Goal: Task Accomplishment & Management: Use online tool/utility

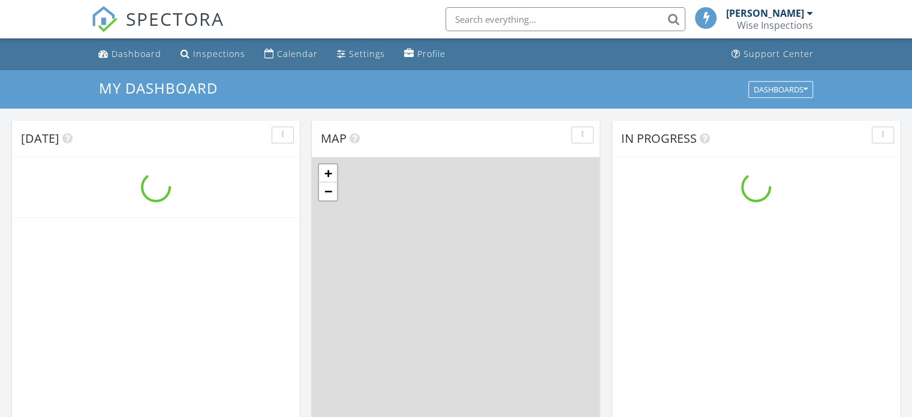
scroll to position [1110, 931]
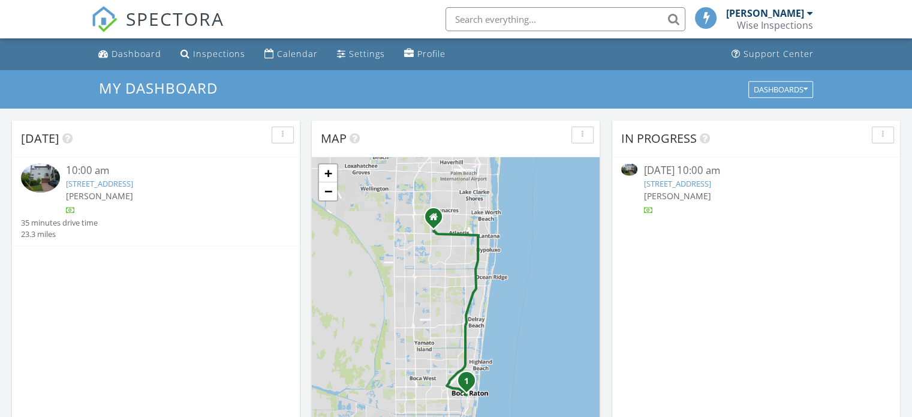
click at [133, 184] on link "[STREET_ADDRESS]" at bounding box center [99, 183] width 67 height 11
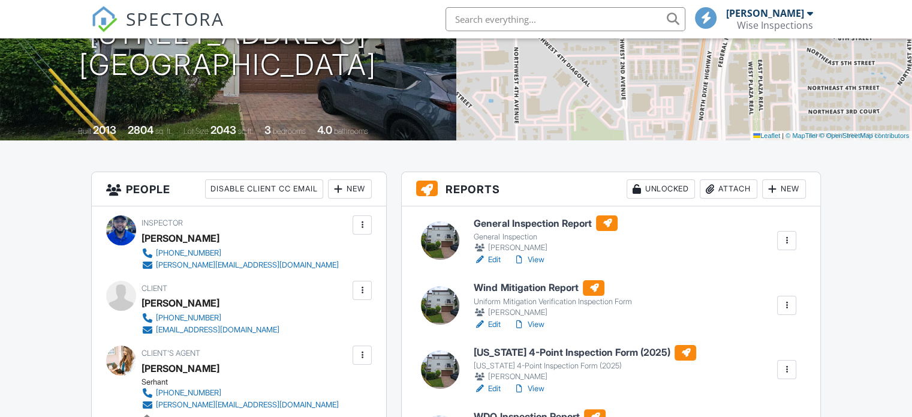
scroll to position [360, 0]
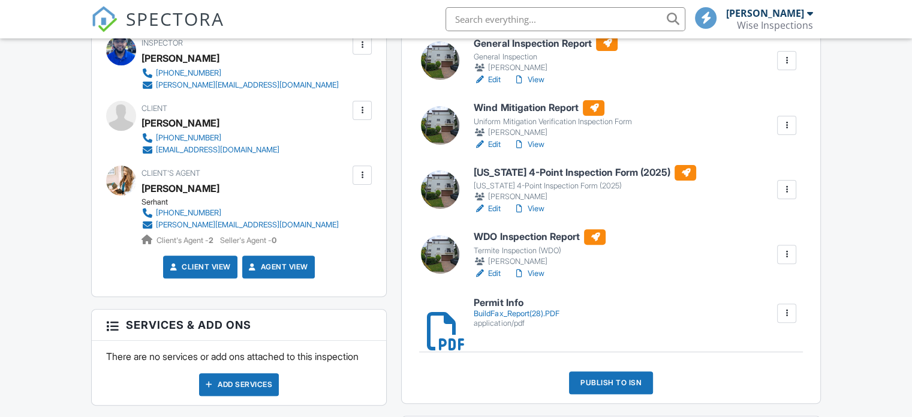
click at [538, 142] on link "View" at bounding box center [528, 145] width 31 height 12
click at [537, 205] on link "View" at bounding box center [528, 209] width 31 height 12
click at [535, 270] on link "View" at bounding box center [528, 273] width 31 height 12
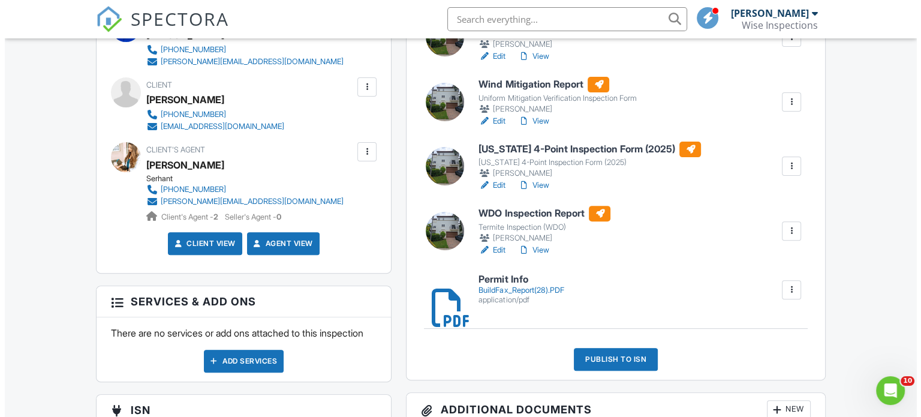
scroll to position [540, 0]
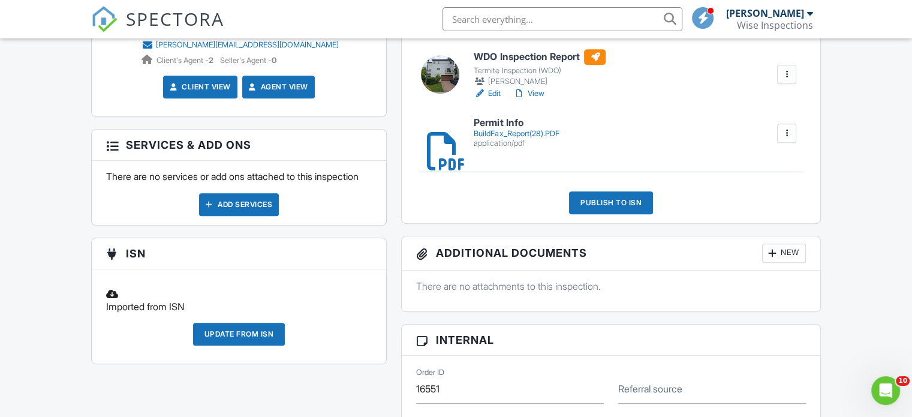
click at [624, 208] on div "Publish to ISN" at bounding box center [611, 202] width 84 height 23
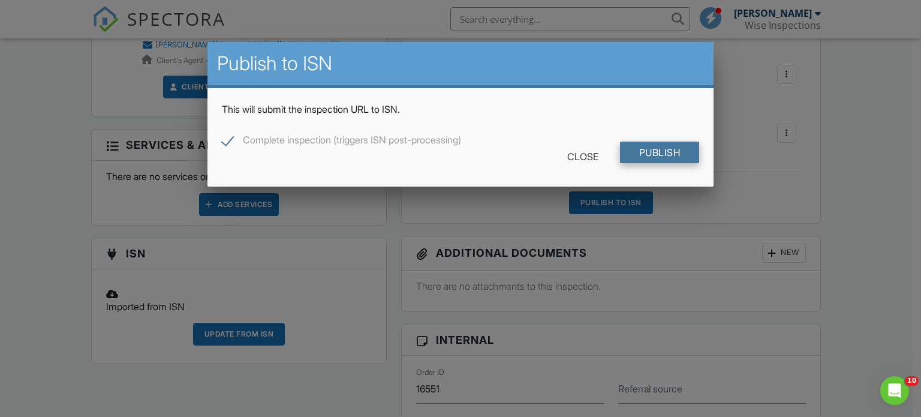
click at [633, 155] on input "Publish" at bounding box center [660, 153] width 80 height 22
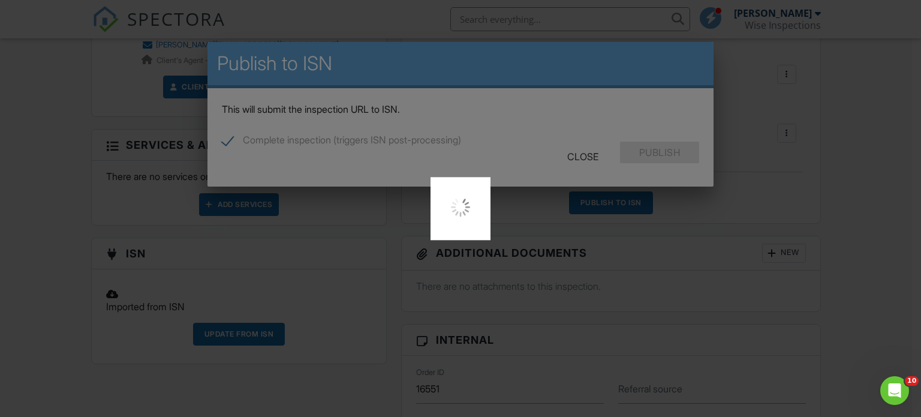
click at [638, 156] on div at bounding box center [460, 208] width 921 height 417
